Goal: Complete application form: Complete application form

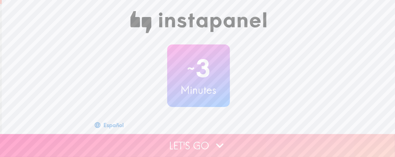
click at [209, 140] on button "Let's go" at bounding box center [197, 145] width 395 height 23
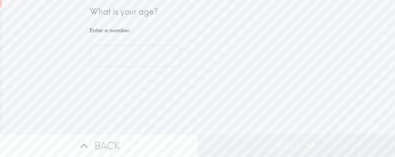
click at [112, 61] on input "number" at bounding box center [135, 56] width 91 height 22
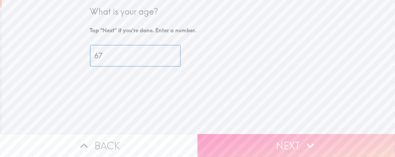
type input "67"
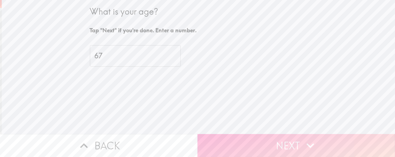
click at [294, 134] on button "Next" at bounding box center [295, 145] width 197 height 23
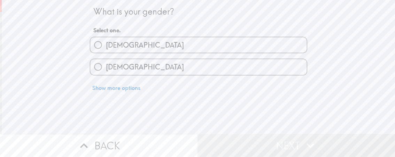
click at [138, 44] on label "[DEMOGRAPHIC_DATA]" at bounding box center [198, 45] width 217 height 16
click at [106, 44] on input "[DEMOGRAPHIC_DATA]" at bounding box center [98, 45] width 16 height 16
radio input "true"
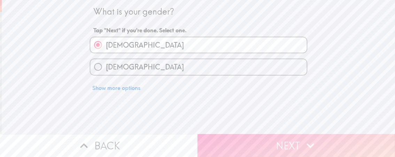
click at [271, 138] on button "Next" at bounding box center [295, 145] width 197 height 23
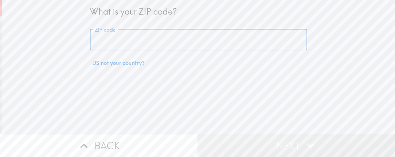
click at [146, 42] on input "ZIP code" at bounding box center [198, 40] width 217 height 22
type input "80903"
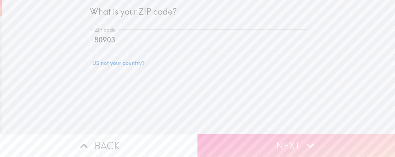
click at [275, 139] on button "Next" at bounding box center [295, 145] width 197 height 23
